Goal: Task Accomplishment & Management: Use online tool/utility

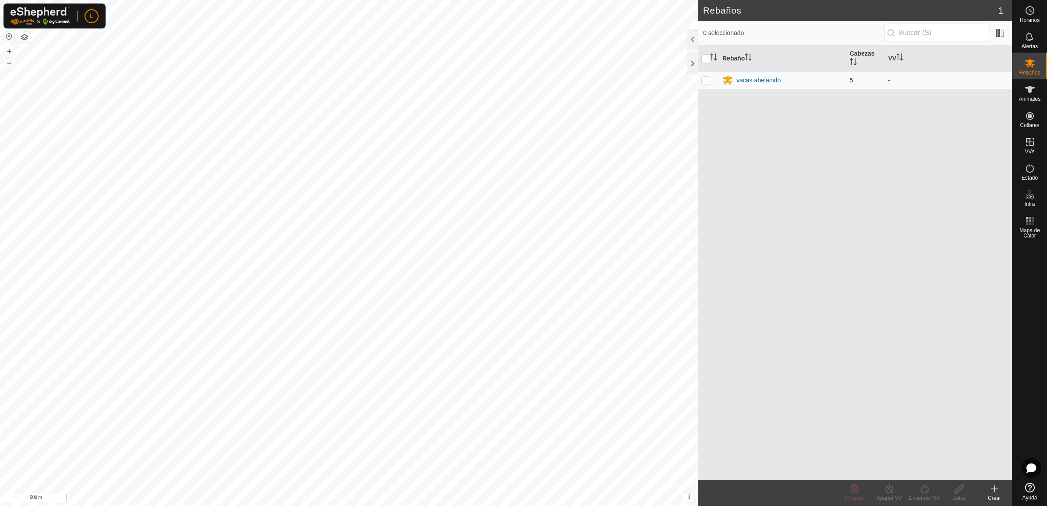
click at [730, 80] on icon at bounding box center [728, 80] width 11 height 11
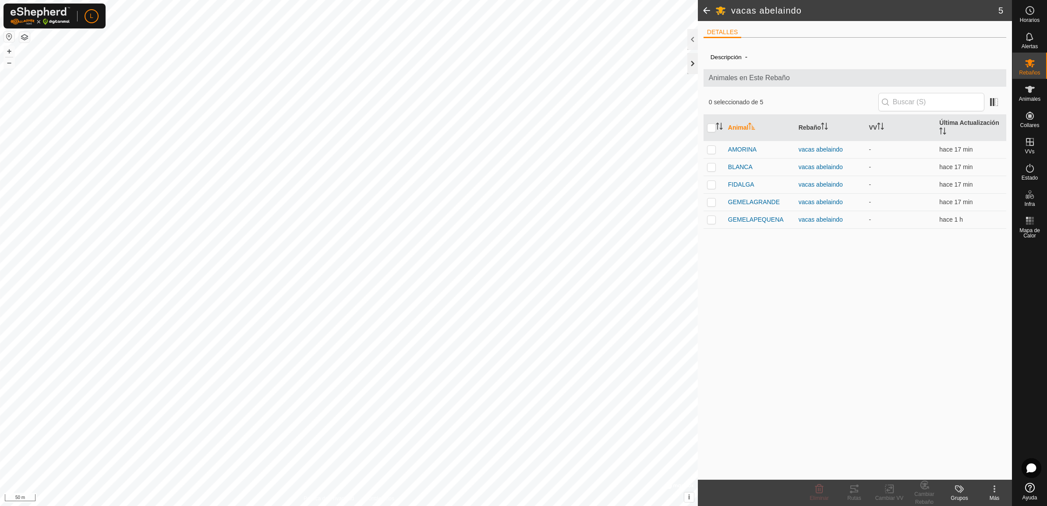
click at [689, 73] on div at bounding box center [693, 63] width 11 height 21
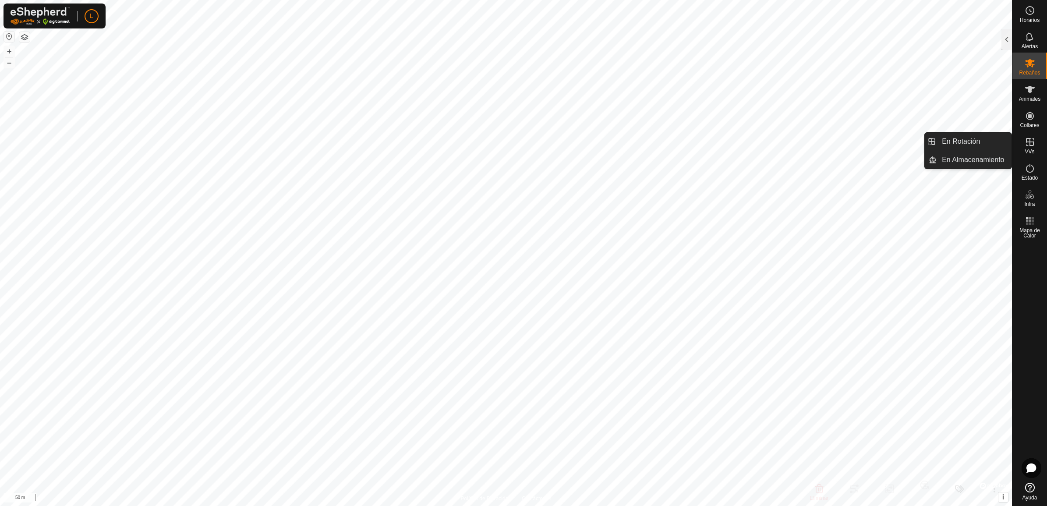
click at [1027, 153] on span "VVs" at bounding box center [1030, 151] width 10 height 5
click at [995, 138] on link "En Rotación" at bounding box center [974, 142] width 75 height 18
click at [980, 147] on link "En Rotación" at bounding box center [974, 142] width 75 height 18
drag, startPoint x: 1005, startPoint y: 34, endPoint x: 989, endPoint y: 57, distance: 28.1
click at [1005, 34] on div at bounding box center [1007, 39] width 11 height 21
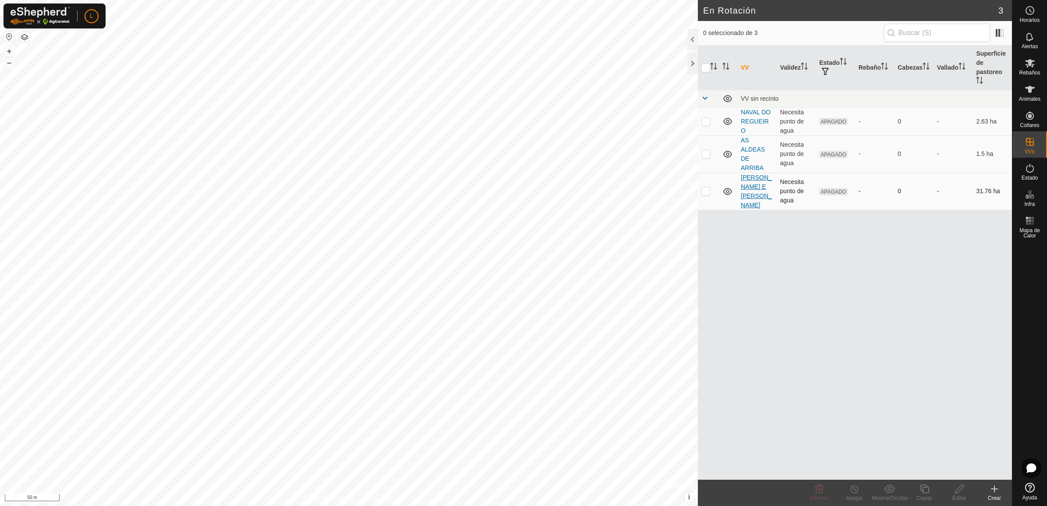
click at [761, 174] on link "[PERSON_NAME] E [PERSON_NAME]" at bounding box center [756, 191] width 31 height 35
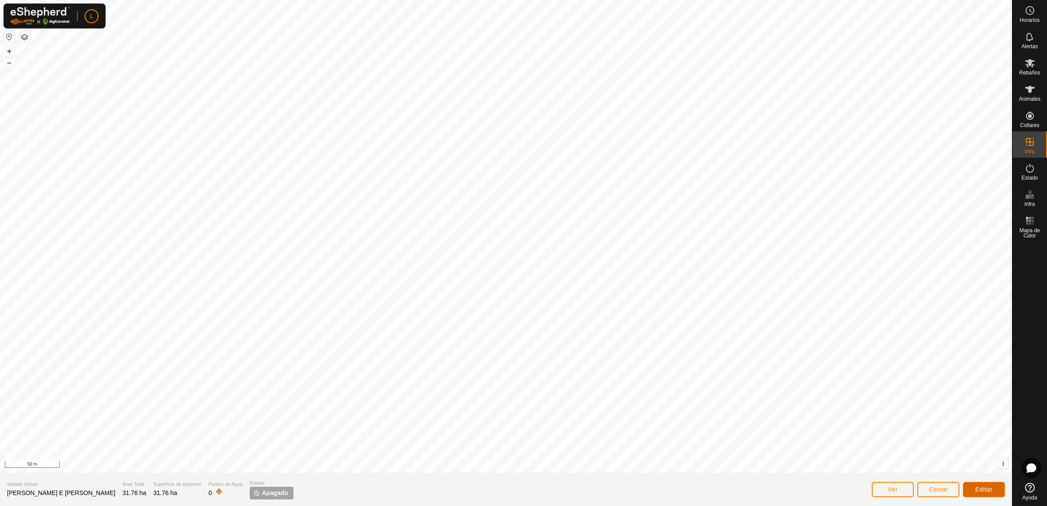
click at [986, 494] on button "Editar" at bounding box center [984, 489] width 42 height 15
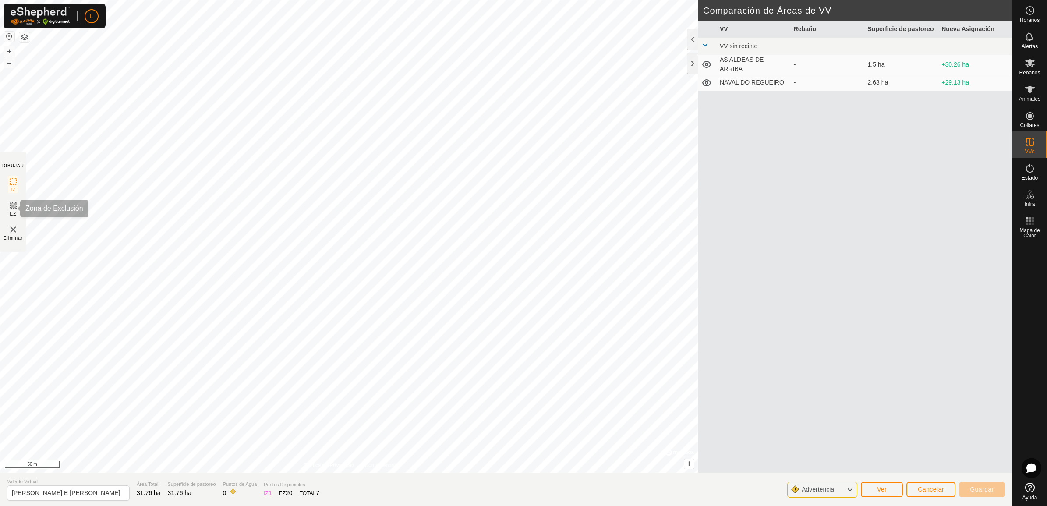
click at [18, 207] on icon at bounding box center [13, 205] width 11 height 11
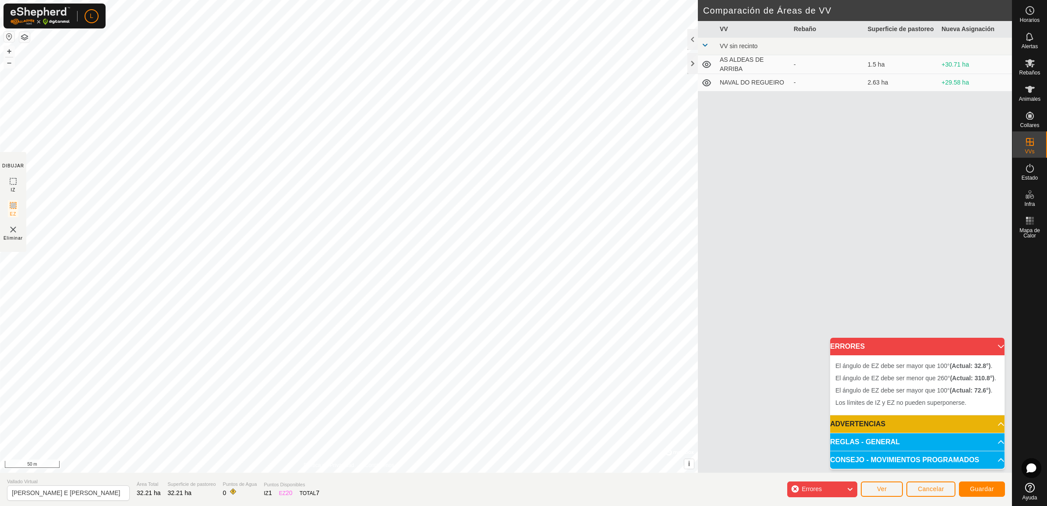
click at [10, 229] on img at bounding box center [13, 229] width 11 height 11
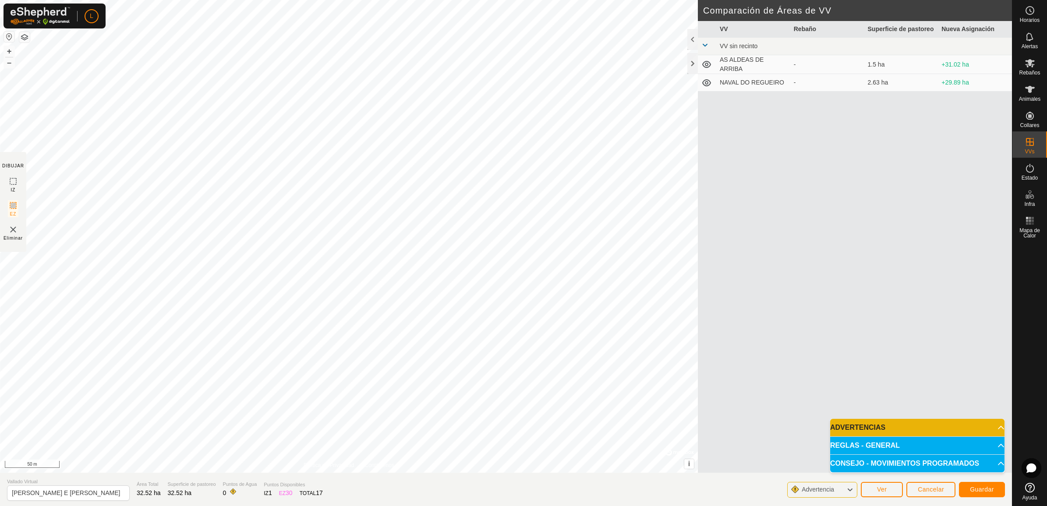
click at [12, 174] on section "DIBUJAR IZ EZ Eliminar" at bounding box center [13, 202] width 26 height 100
click at [9, 185] on icon at bounding box center [13, 181] width 11 height 11
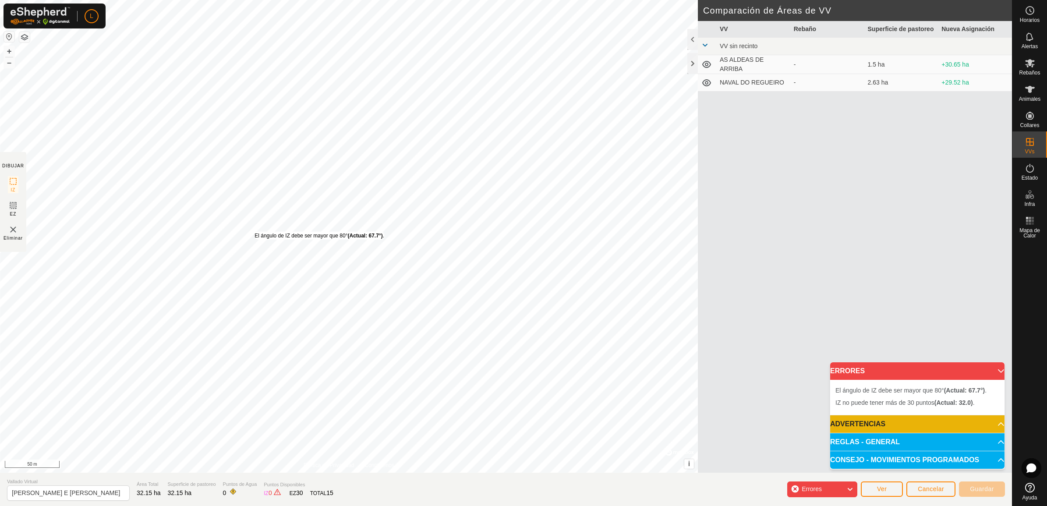
click at [255, 232] on div "El [PERSON_NAME] de IZ debe ser mayor que 80° (Actual: 67.7°) ." at bounding box center [320, 236] width 130 height 8
click at [255, 233] on div "El [PERSON_NAME] de IZ debe ser mayor que 80° (Actual: 67.7°) ." at bounding box center [320, 236] width 130 height 8
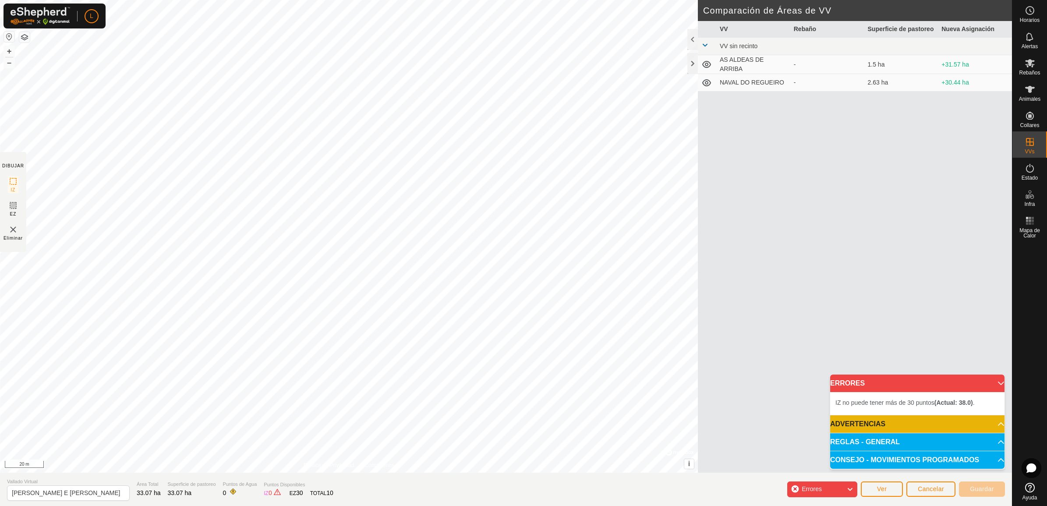
click at [620, 0] on html "L Horarios Alertas Rebaños Animales Collares VVs Estado Infra Mapa de Calor Ayu…" at bounding box center [523, 253] width 1047 height 506
click at [546, 0] on html "L Horarios Alertas Rebaños Animales Collares VVs Estado Infra Mapa de Calor Ayu…" at bounding box center [523, 253] width 1047 height 506
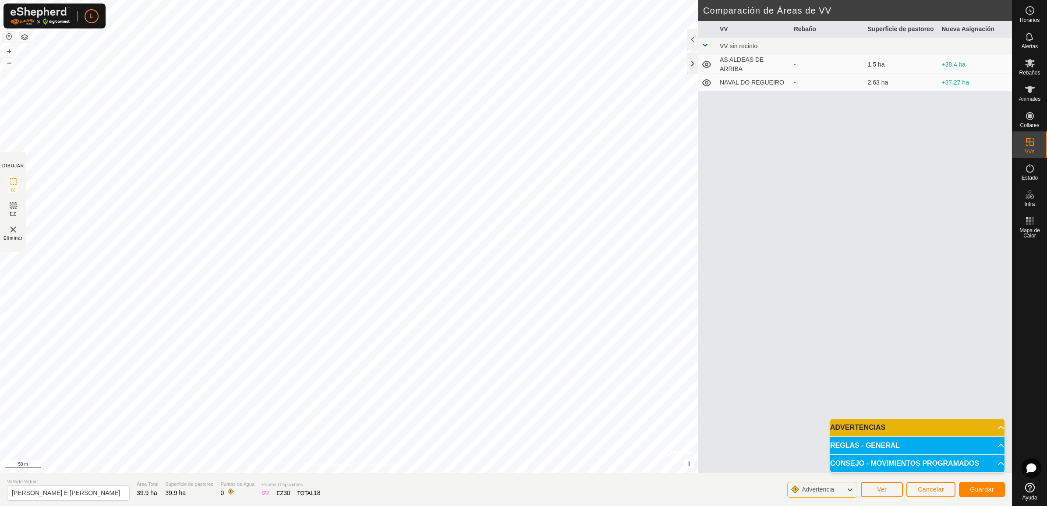
click at [588, 493] on div "DIBUJAR IZ EZ Eliminar Política de Privacidad Contáctenos El [PERSON_NAME] de I…" at bounding box center [506, 253] width 1012 height 506
click at [969, 487] on button "Guardar" at bounding box center [982, 489] width 46 height 15
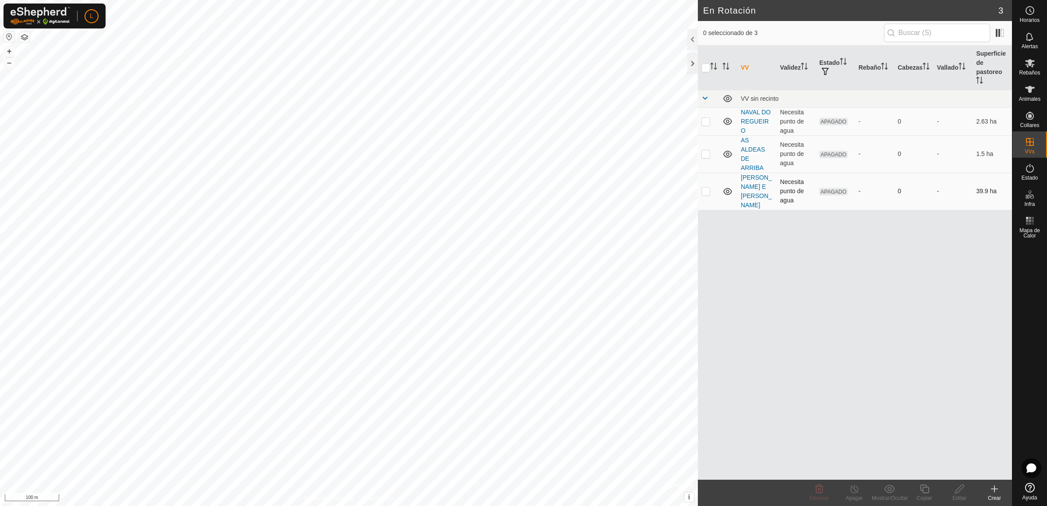
click at [712, 185] on td at bounding box center [708, 191] width 21 height 37
checkbox input "true"
